Goal: Check status: Check status

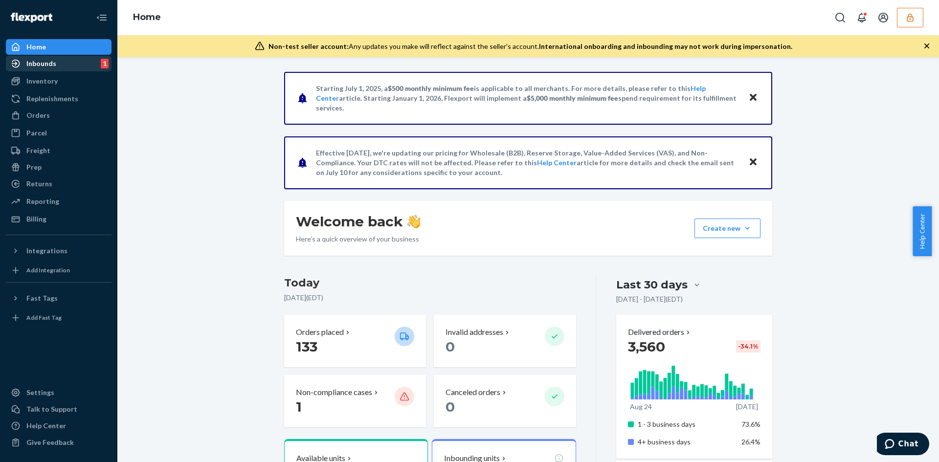
click at [28, 59] on div "Inbounds" at bounding box center [41, 64] width 30 height 10
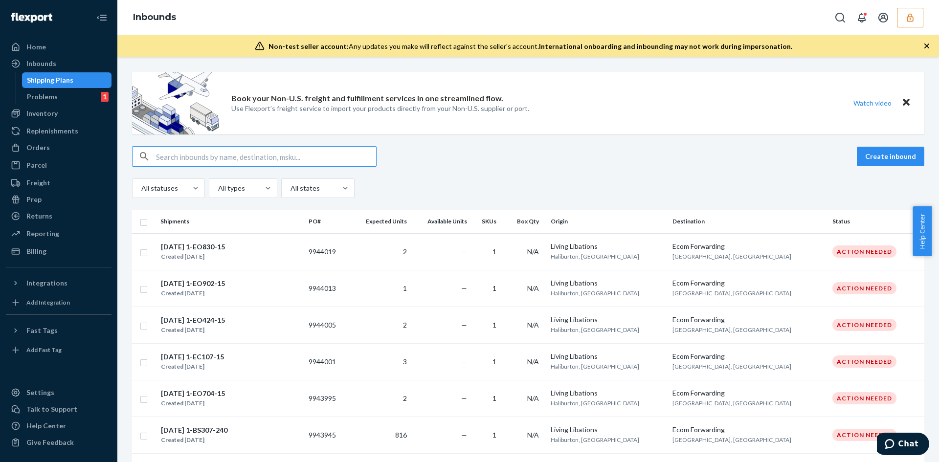
click at [249, 154] on input "text" at bounding box center [266, 157] width 220 height 20
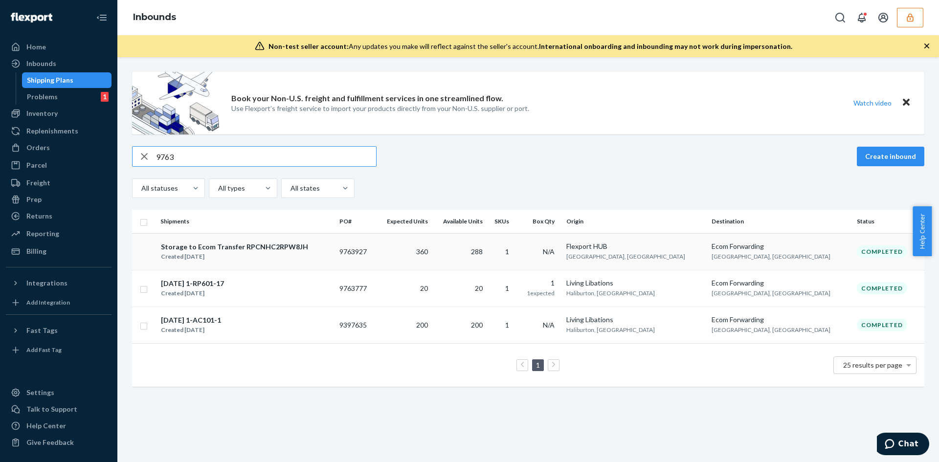
type input "9763"
click at [313, 251] on div "Storage to Ecom Transfer RPCNHC2RPW8JH Created [DATE]" at bounding box center [245, 252] width 171 height 21
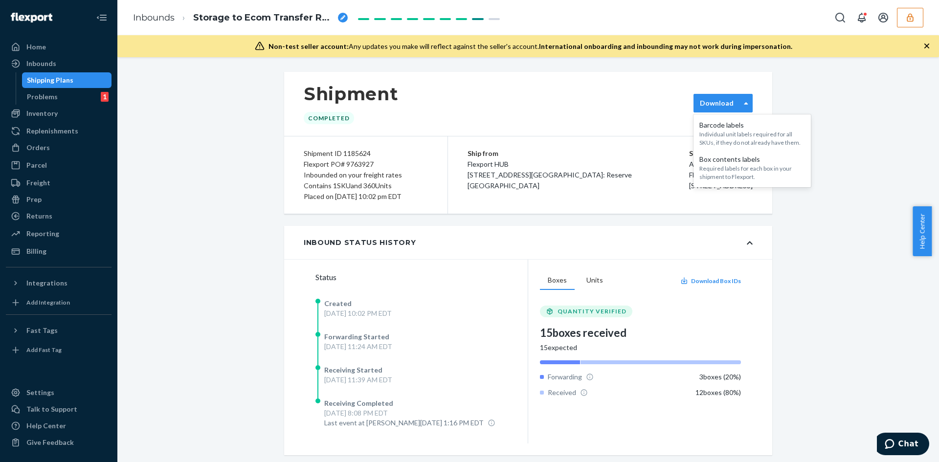
click at [705, 107] on label "Download" at bounding box center [717, 103] width 34 height 10
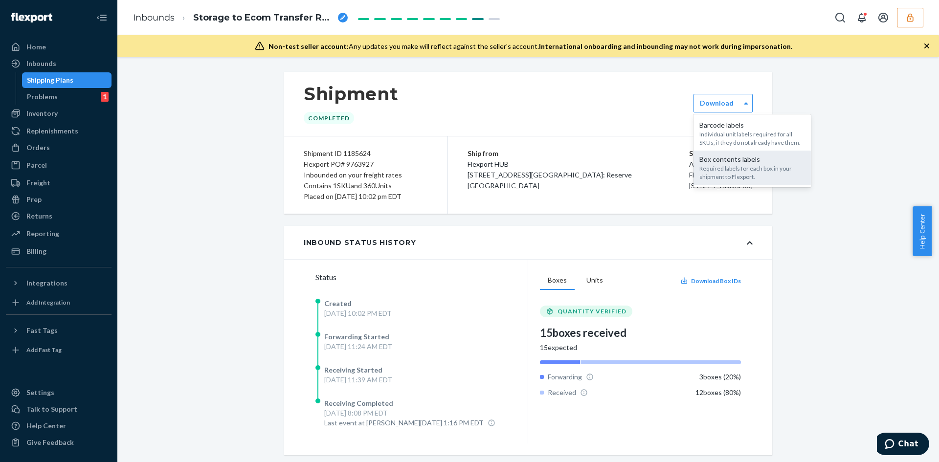
click at [752, 171] on div "Required labels for each box in your shipment to Flexport." at bounding box center [752, 172] width 106 height 17
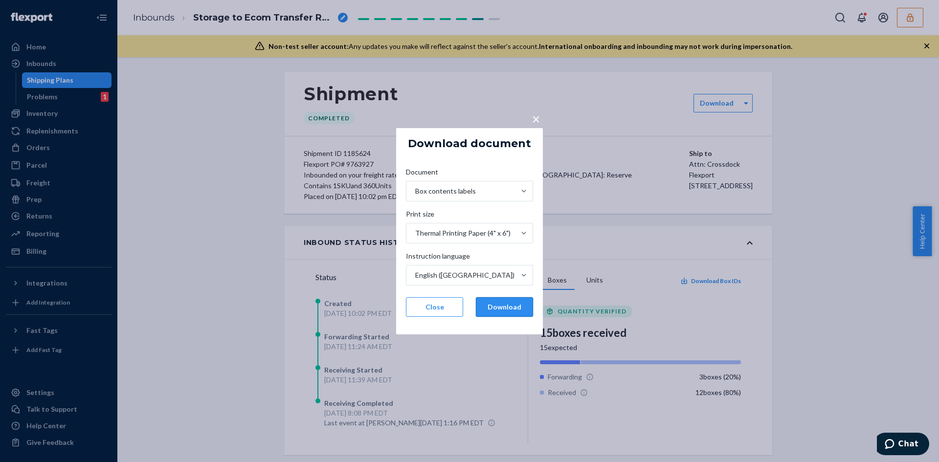
click at [513, 310] on button "Download" at bounding box center [504, 307] width 57 height 20
